Goal: Information Seeking & Learning: Learn about a topic

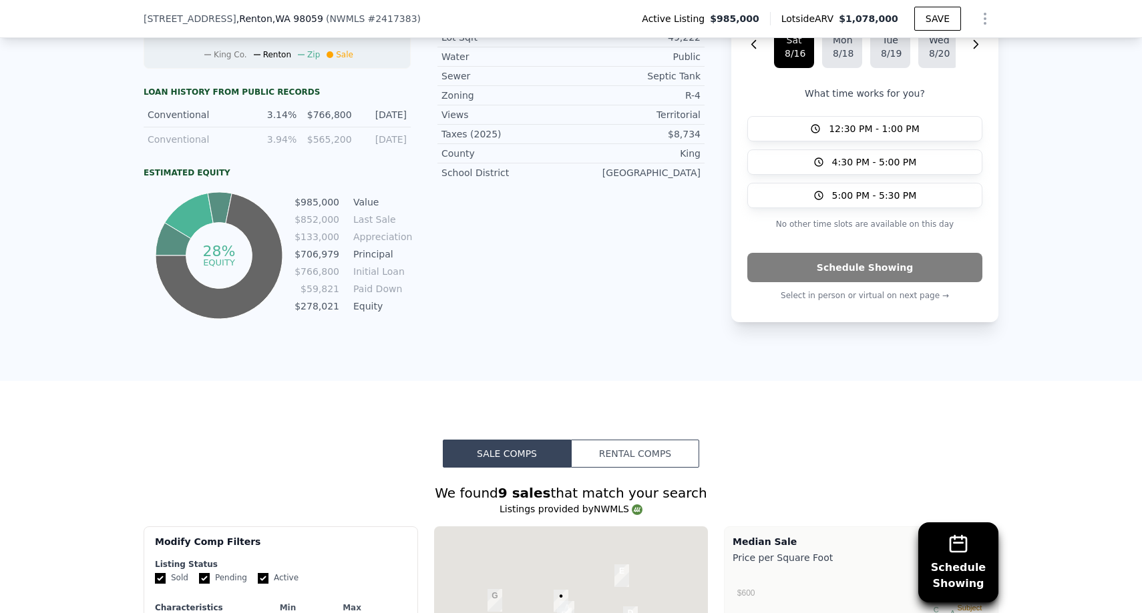
scroll to position [1419, 0]
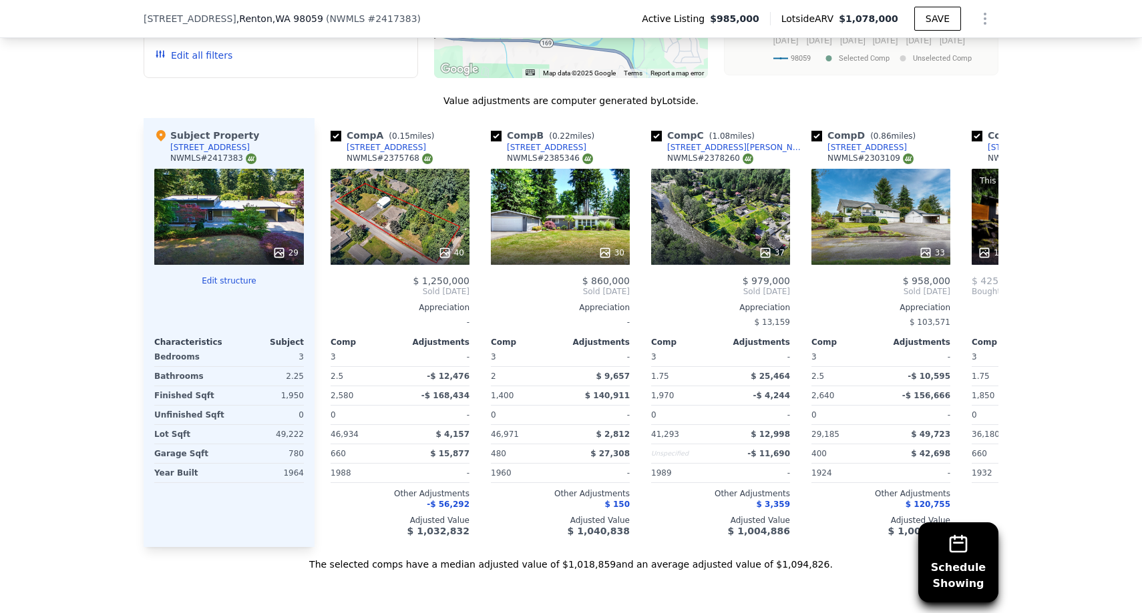
click at [242, 276] on button "Edit structure" at bounding box center [229, 281] width 150 height 11
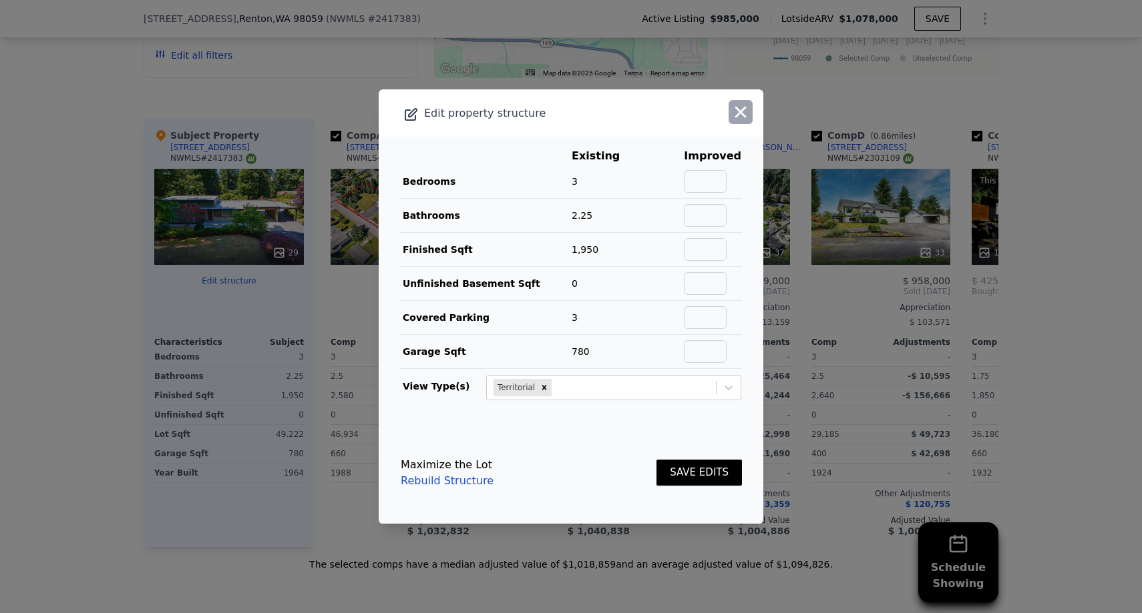
click at [736, 111] on icon "button" at bounding box center [740, 112] width 19 height 19
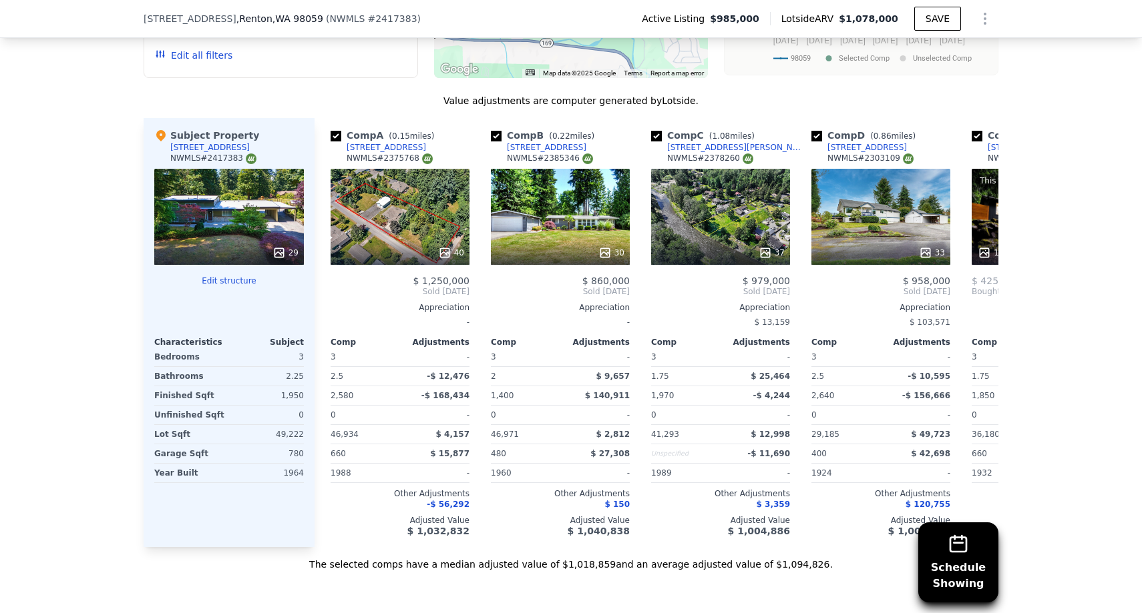
click at [288, 438] on div "49,222" at bounding box center [268, 434] width 72 height 19
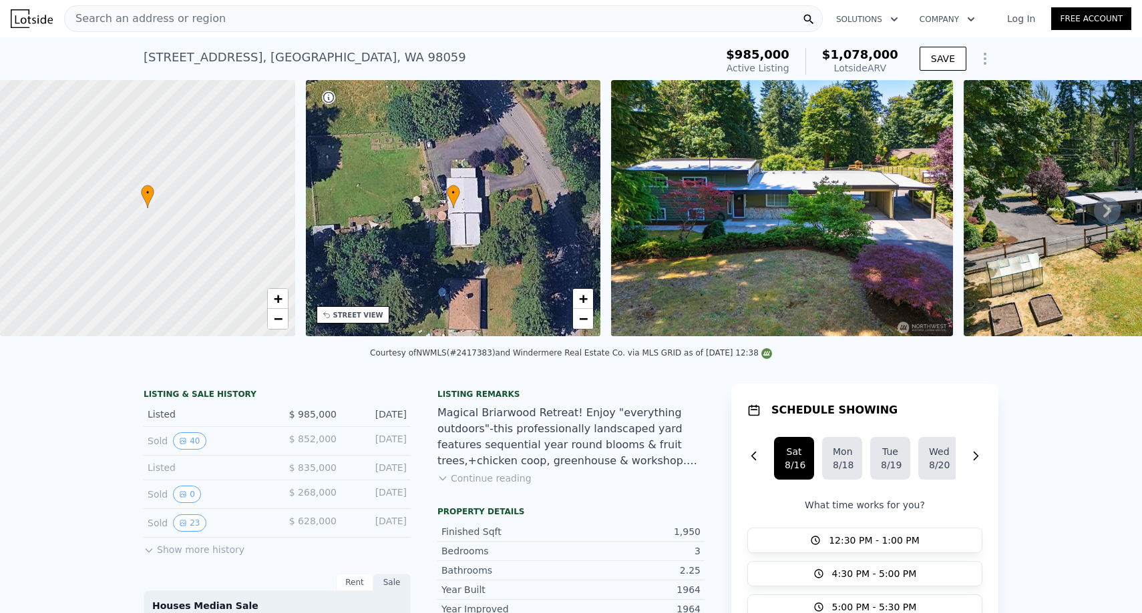
scroll to position [0, 0]
drag, startPoint x: 459, startPoint y: 352, endPoint x: 491, endPoint y: 352, distance: 32.0
click at [491, 352] on div "Courtesy of NWMLS (#2417383) and Windermere Real Estate Co. via MLS GRID as of …" at bounding box center [571, 352] width 402 height 9
copy div "2417383"
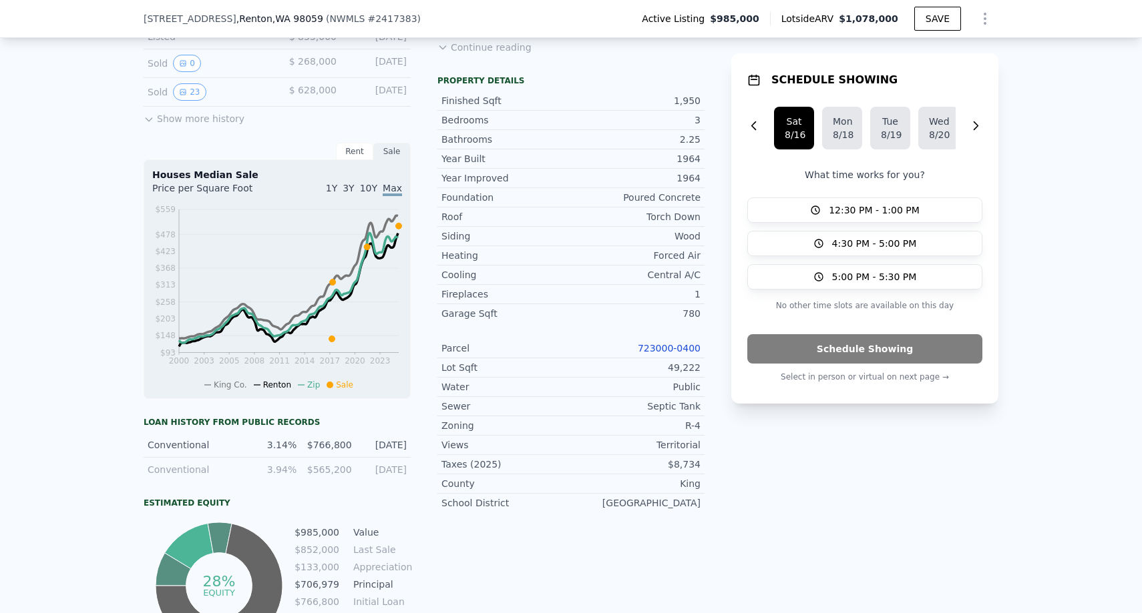
scroll to position [427, 0]
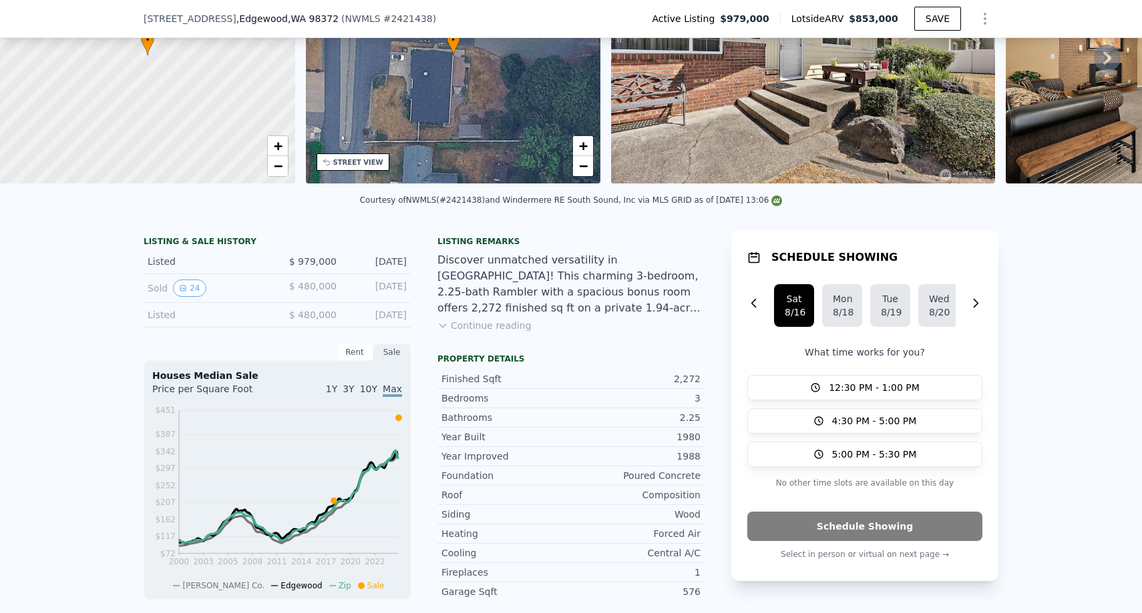
scroll to position [150, 0]
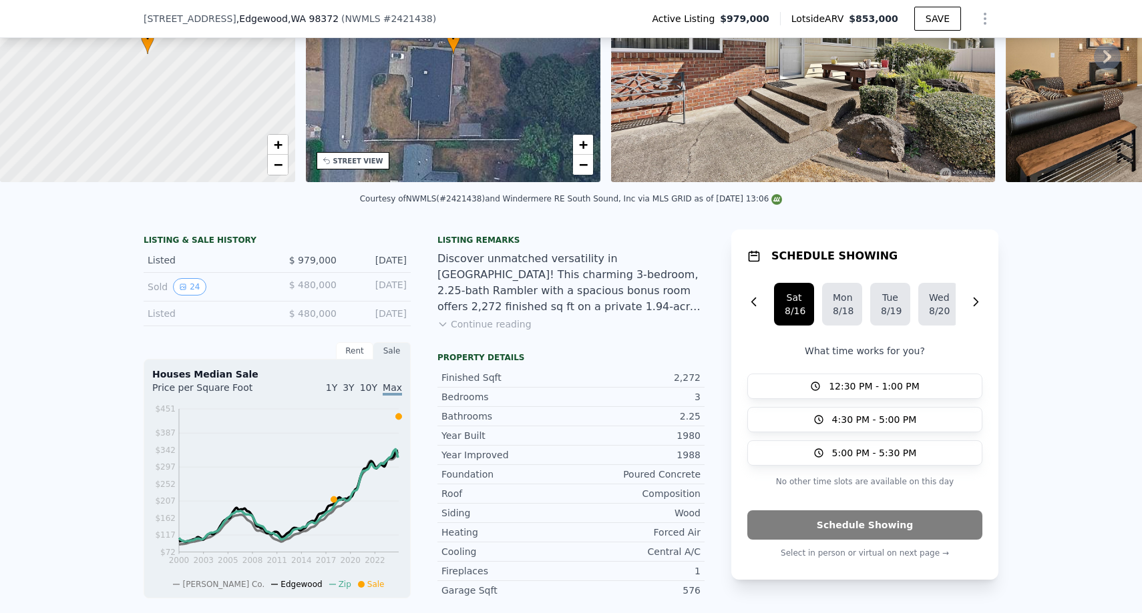
click at [448, 327] on button "Continue reading" at bounding box center [484, 324] width 94 height 13
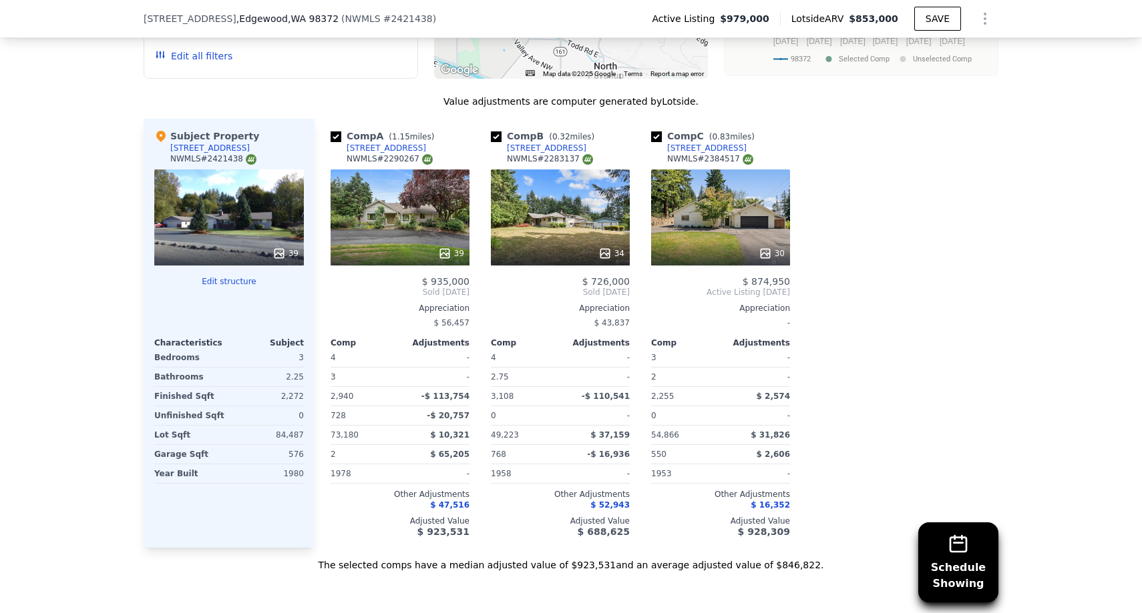
scroll to position [1732, 0]
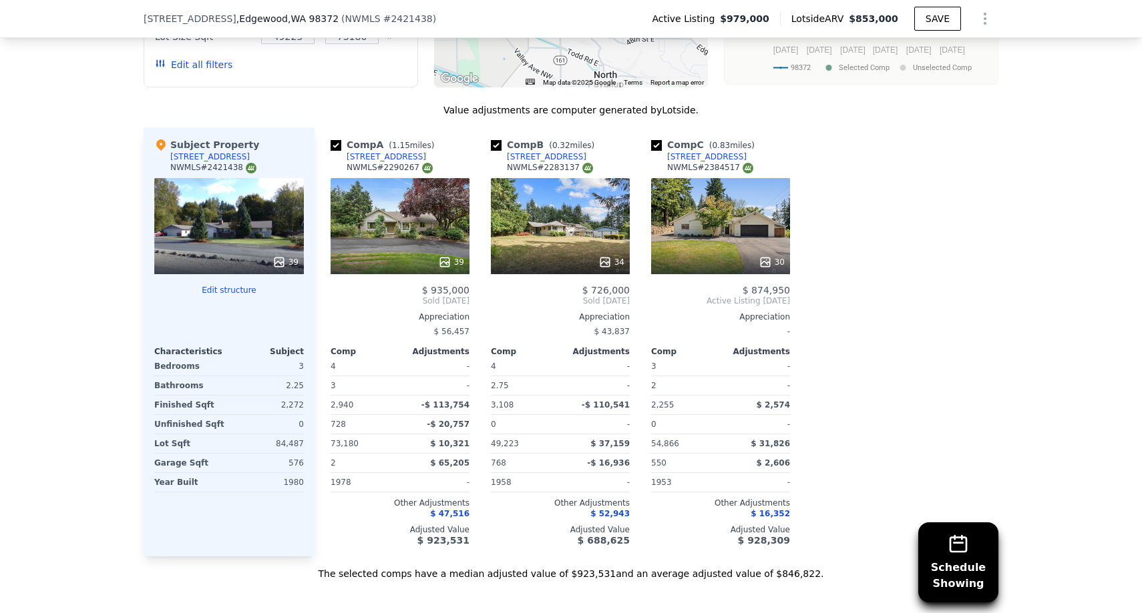
click at [734, 193] on div "30" at bounding box center [720, 226] width 139 height 96
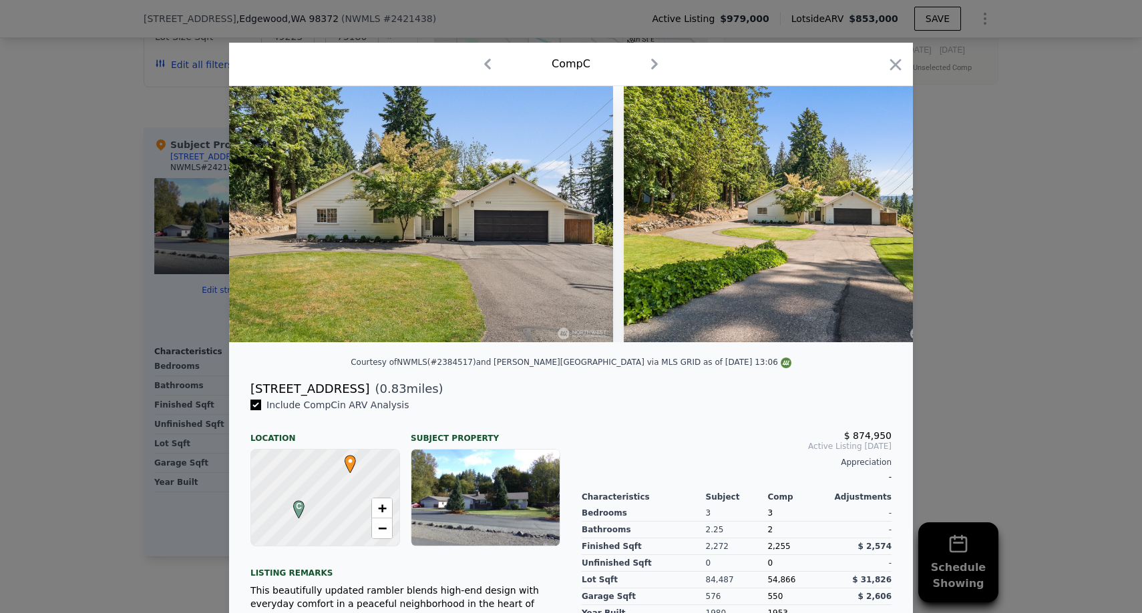
click at [971, 162] on div at bounding box center [571, 306] width 1142 height 613
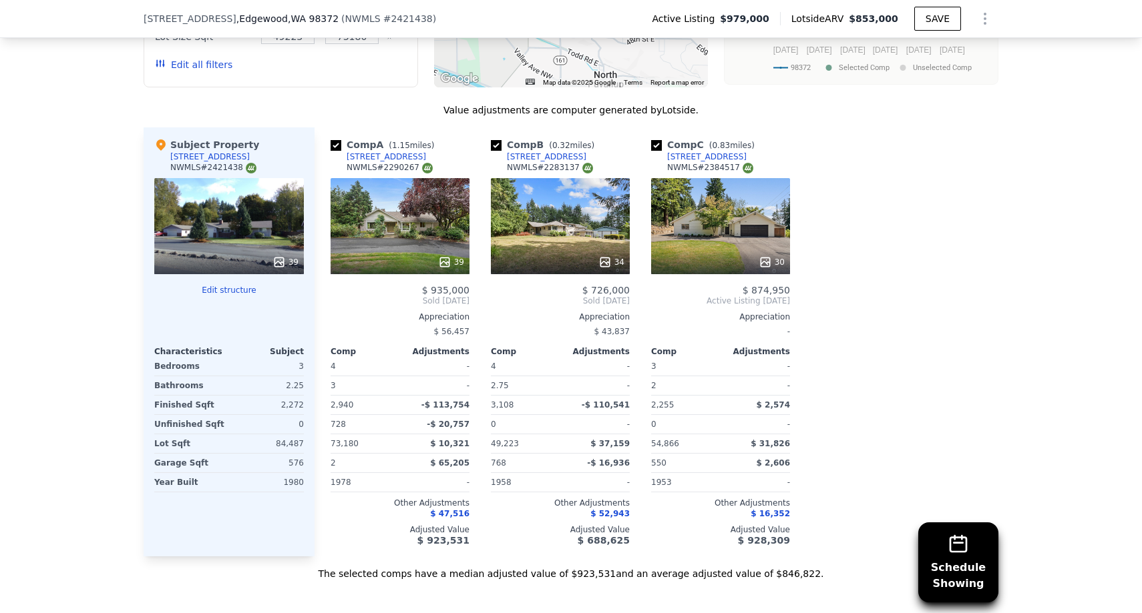
click at [589, 178] on div "34" at bounding box center [560, 226] width 139 height 96
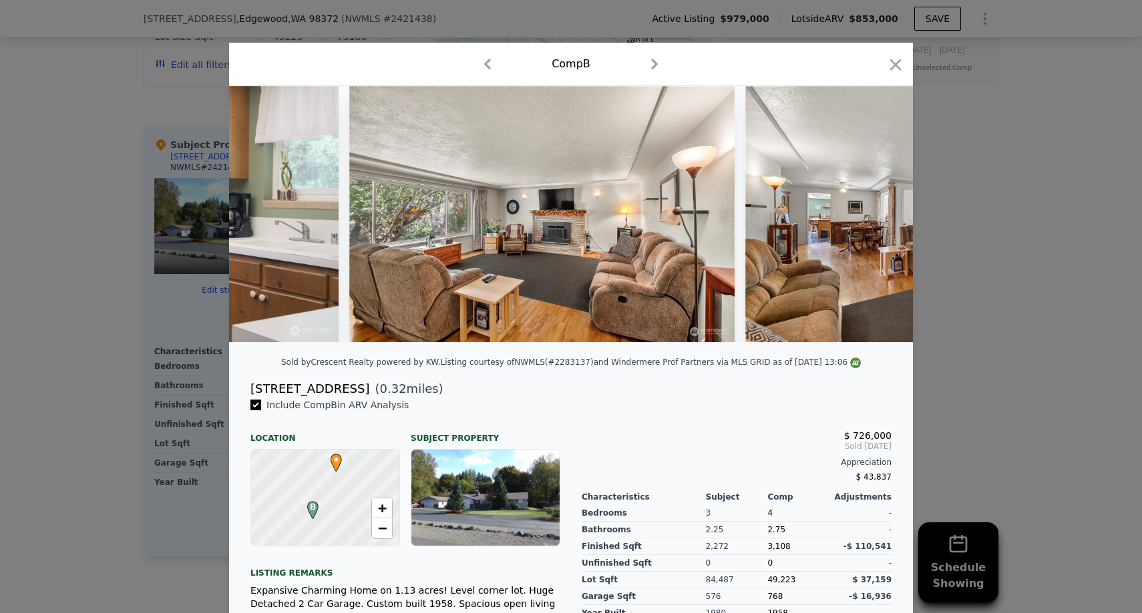
scroll to position [0, 4353]
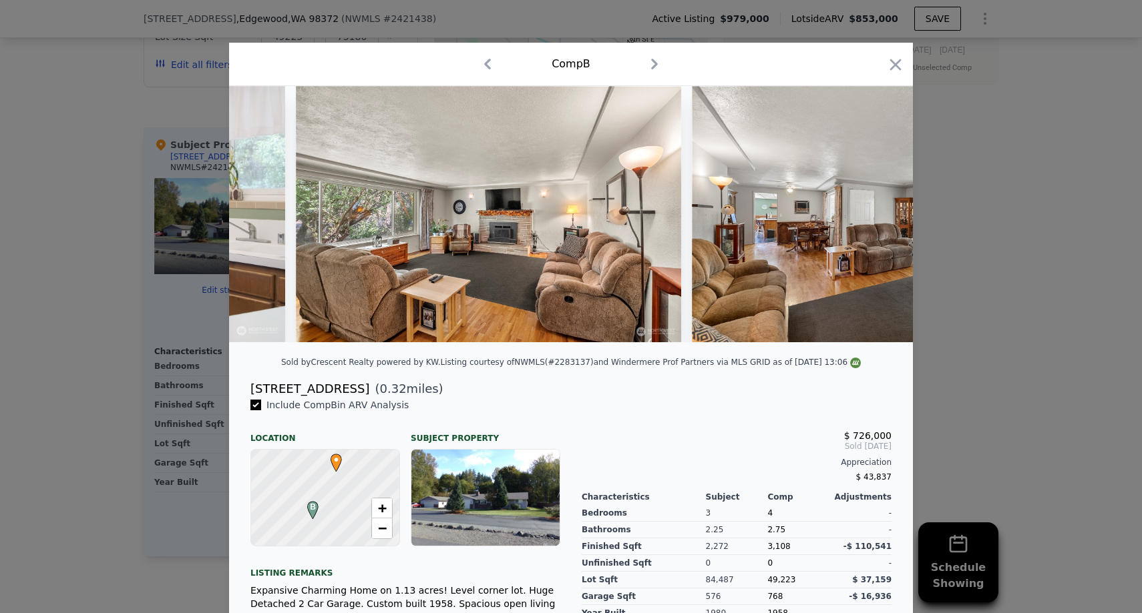
click at [961, 286] on div at bounding box center [571, 306] width 1142 height 613
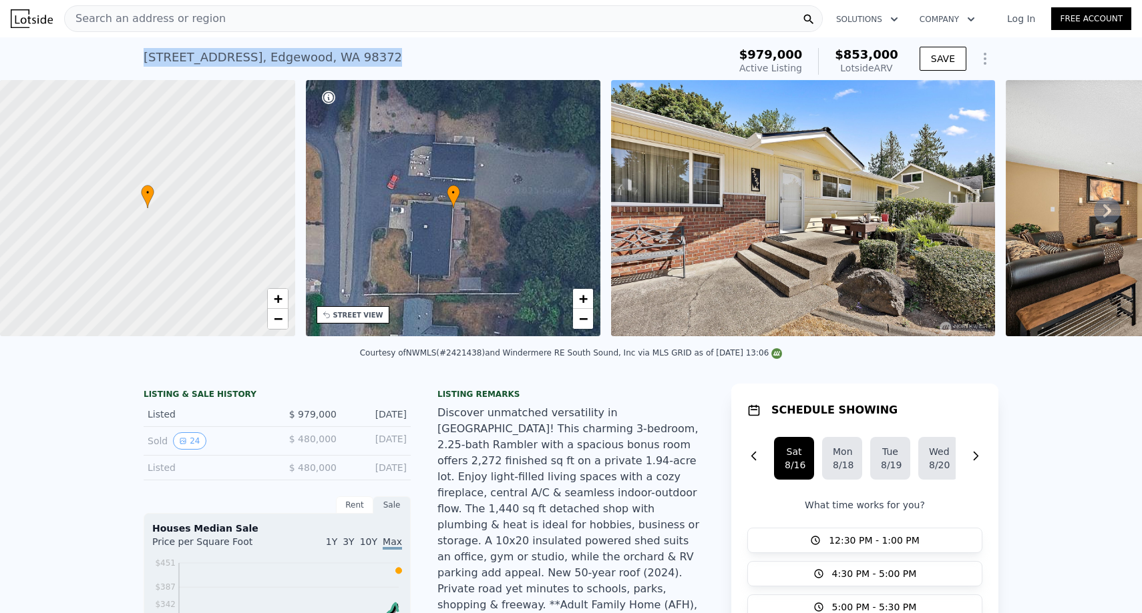
drag, startPoint x: 144, startPoint y: 57, endPoint x: 411, endPoint y: 56, distance: 266.4
click at [411, 56] on div "2727 108th Ave E , Edgewood , WA 98372 Active at $979k (~ARV $853k )" at bounding box center [433, 61] width 579 height 37
copy div "2727 108th Ave E , Edgewood , WA 98372 Active at $979k (~ARV $853k )"
click at [511, 393] on div "Listing remarks" at bounding box center [570, 394] width 267 height 11
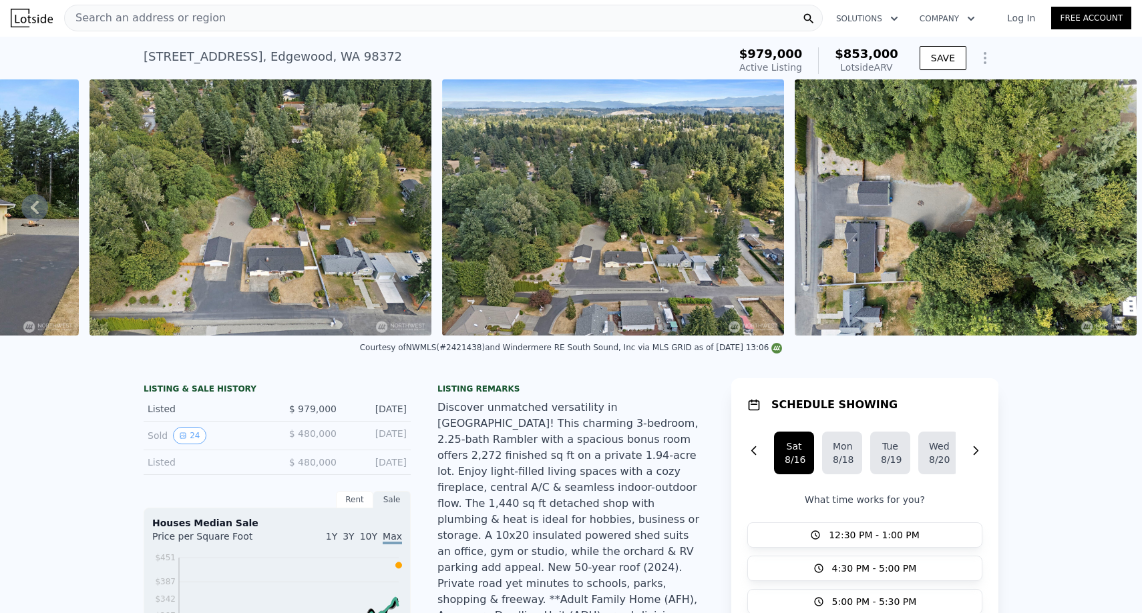
click at [327, 264] on img at bounding box center [260, 207] width 342 height 256
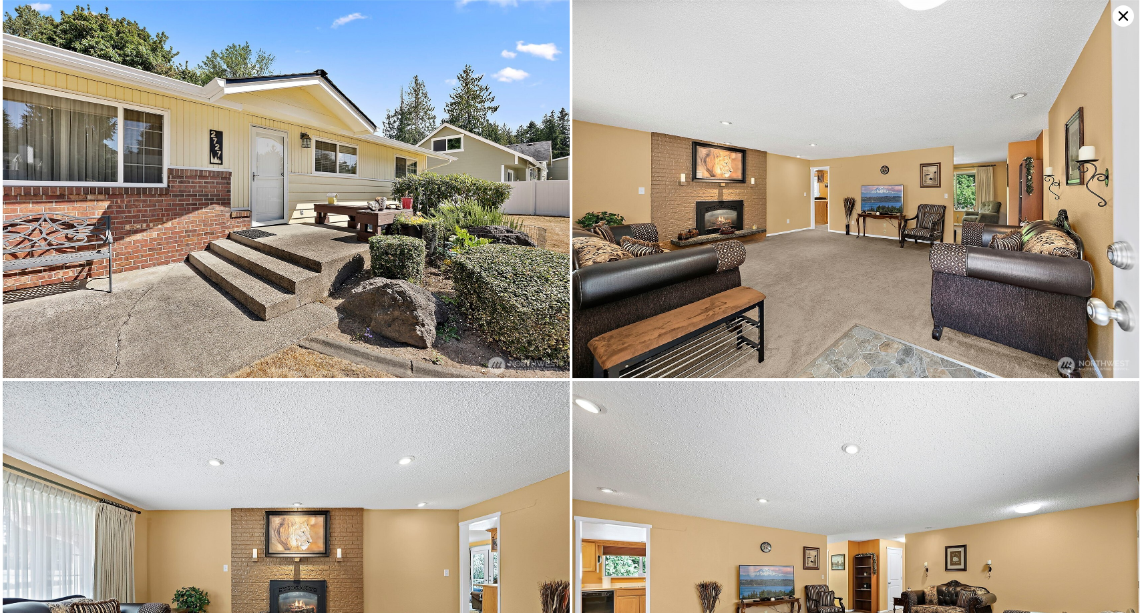
scroll to position [6955, 0]
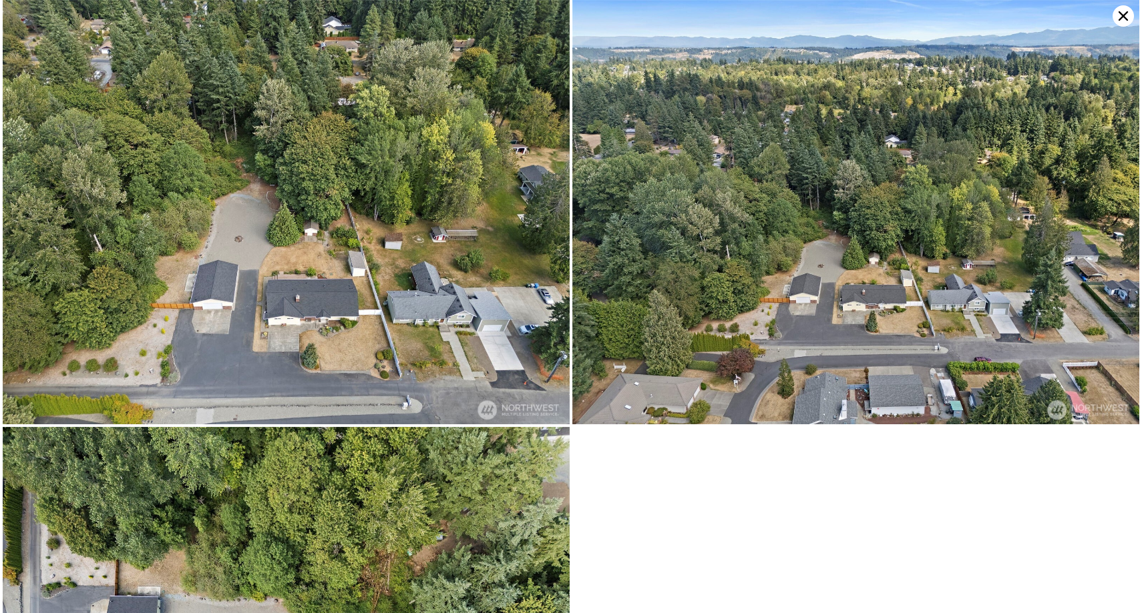
click at [287, 304] on img at bounding box center [286, 212] width 567 height 425
click at [1118, 24] on icon at bounding box center [1122, 15] width 21 height 21
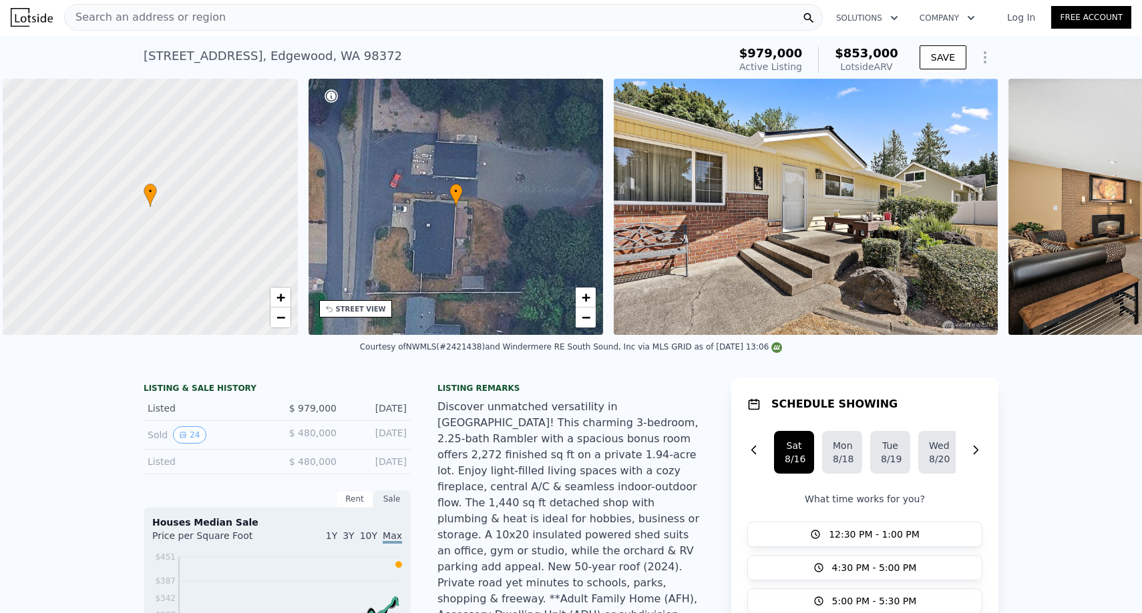
scroll to position [0, 5]
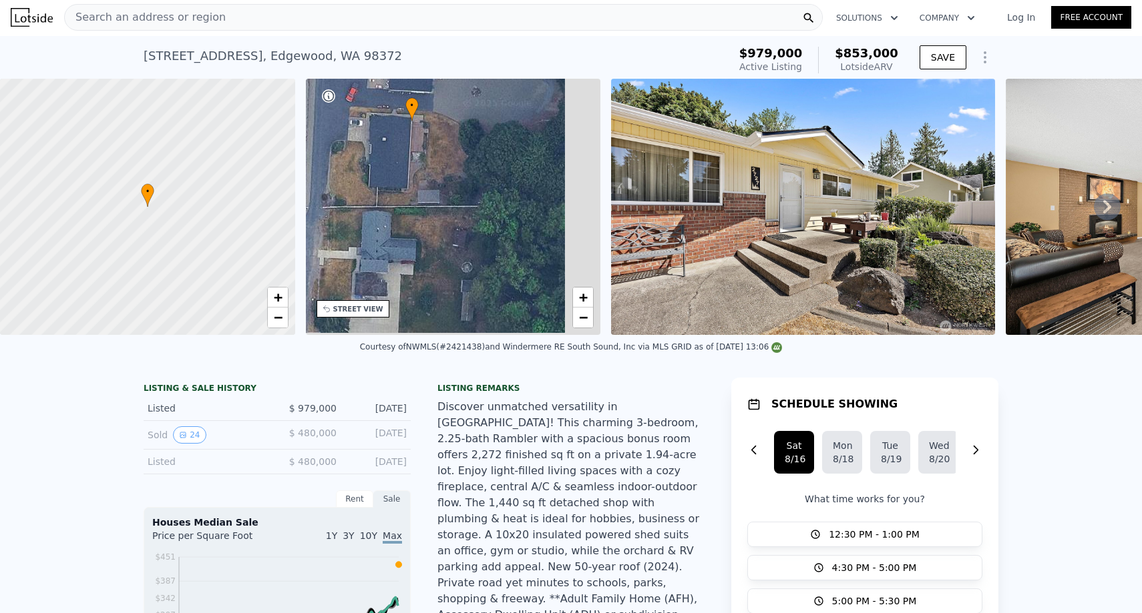
drag, startPoint x: 518, startPoint y: 277, endPoint x: 479, endPoint y: 192, distance: 94.1
click at [479, 192] on div "• + −" at bounding box center [453, 207] width 295 height 256
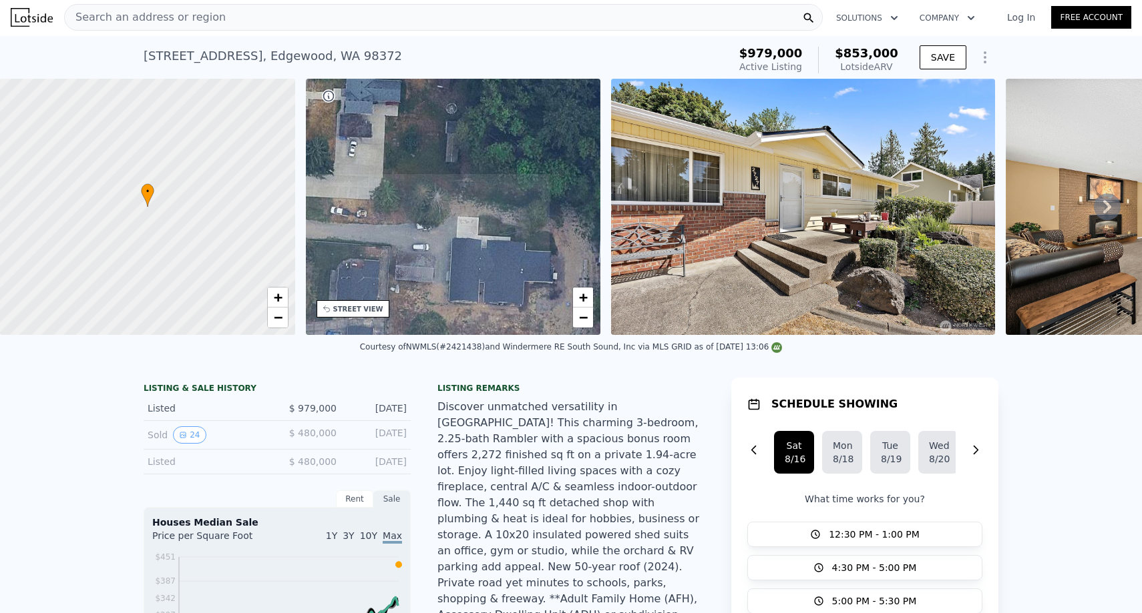
drag, startPoint x: 491, startPoint y: 286, endPoint x: 476, endPoint y: 130, distance: 157.6
click at [476, 130] on div "• + −" at bounding box center [453, 207] width 295 height 256
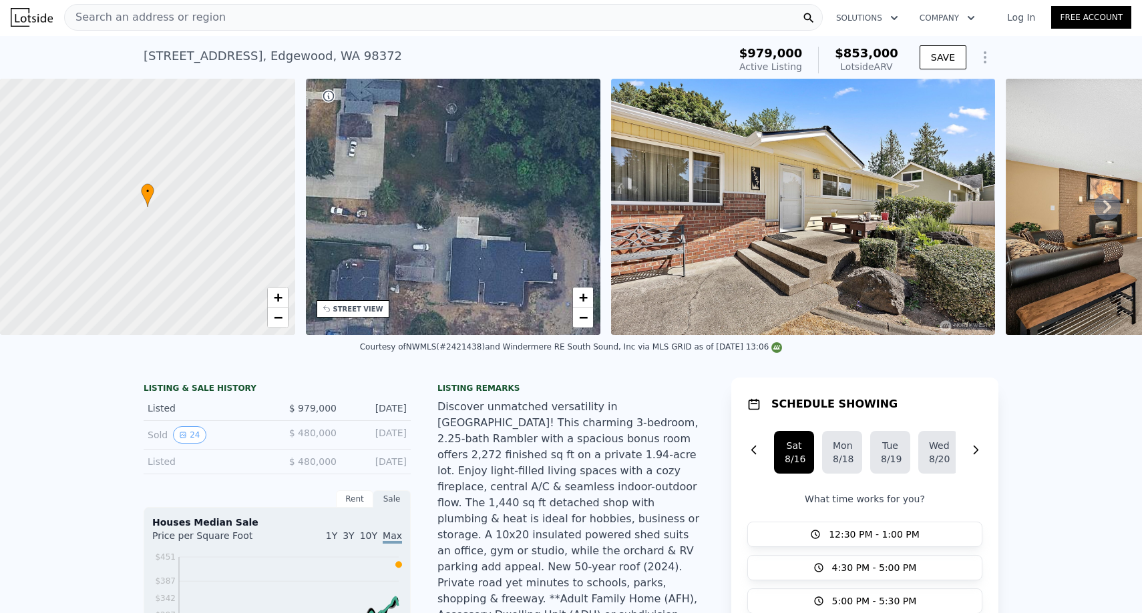
drag, startPoint x: 505, startPoint y: 304, endPoint x: 476, endPoint y: 224, distance: 85.7
click at [476, 224] on div "• + −" at bounding box center [453, 207] width 295 height 256
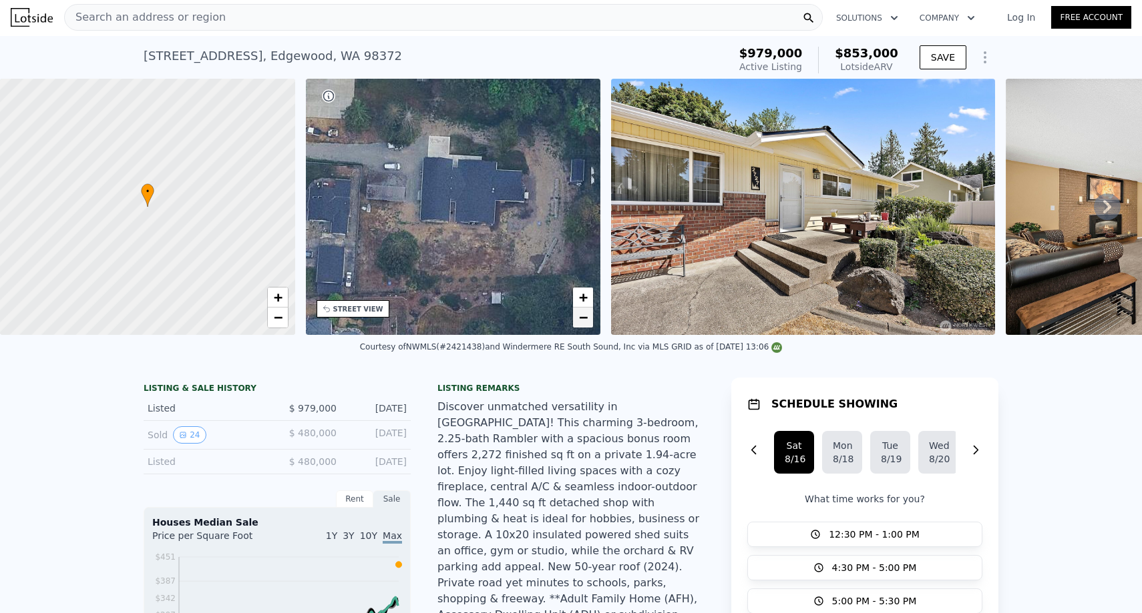
click at [581, 325] on span "−" at bounding box center [583, 317] width 9 height 17
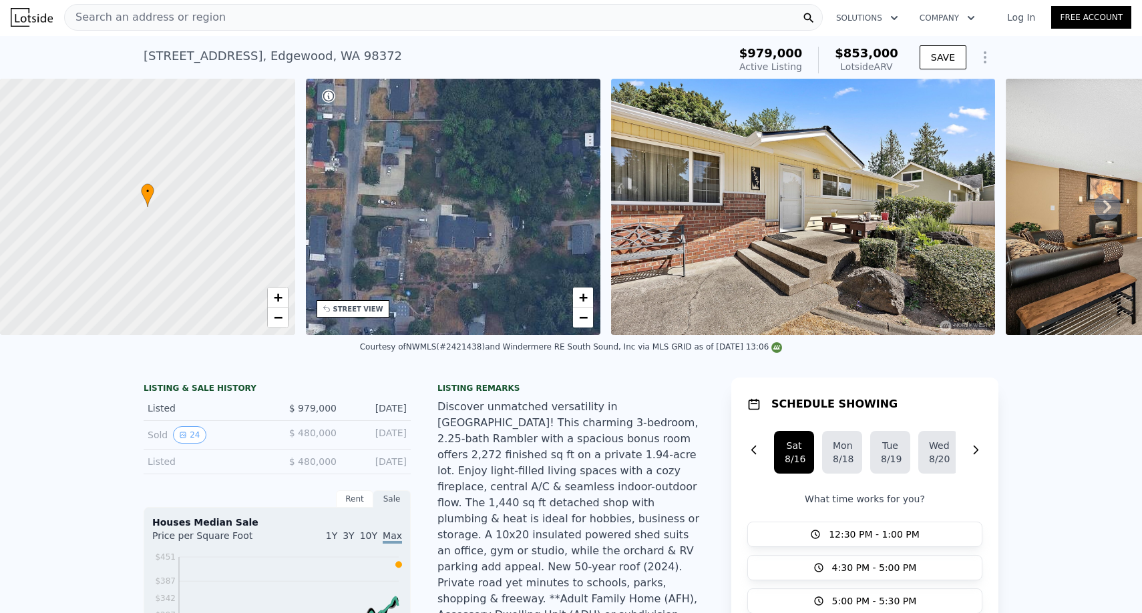
drag, startPoint x: 471, startPoint y: 208, endPoint x: 471, endPoint y: 252, distance: 44.7
click at [471, 252] on div "• + −" at bounding box center [453, 207] width 295 height 256
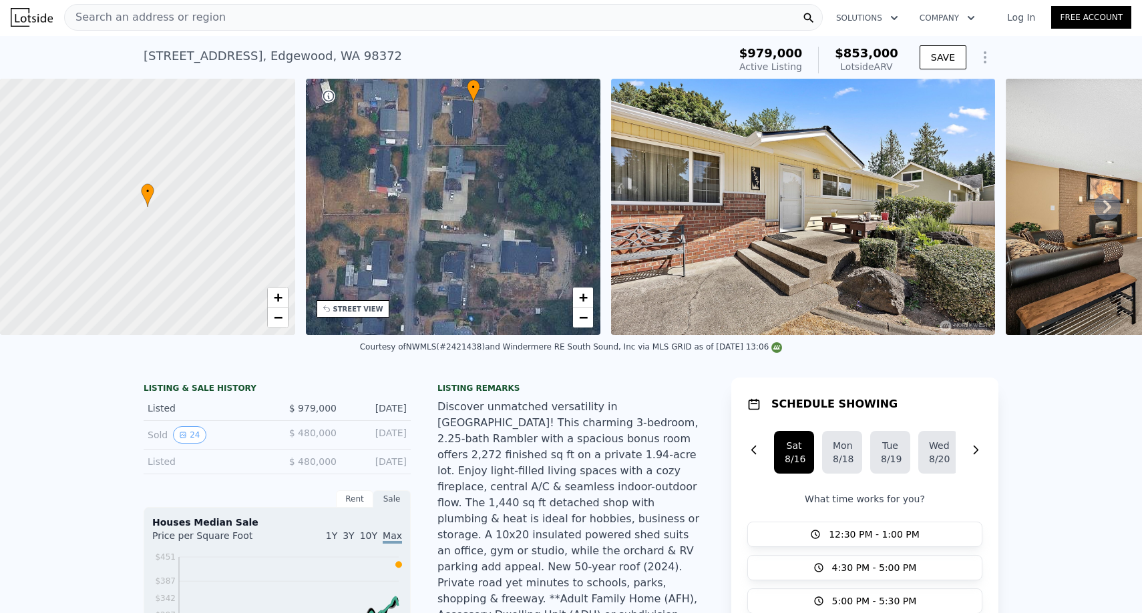
drag, startPoint x: 479, startPoint y: 138, endPoint x: 540, endPoint y: 152, distance: 62.3
click at [540, 152] on div "• + −" at bounding box center [453, 207] width 295 height 256
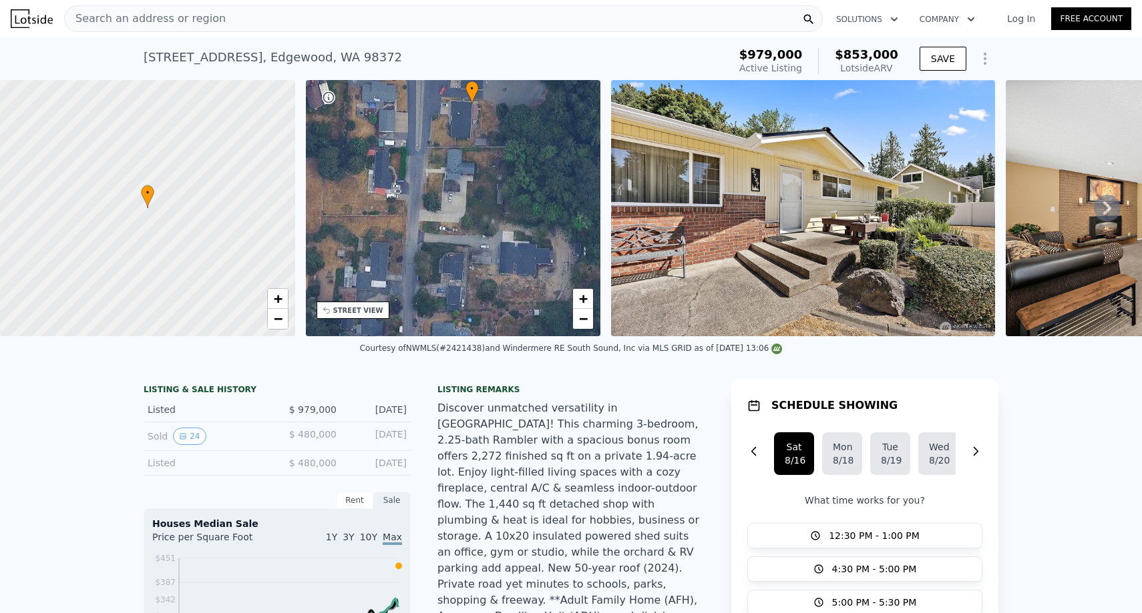
scroll to position [0, 0]
